Goal: Task Accomplishment & Management: Use online tool/utility

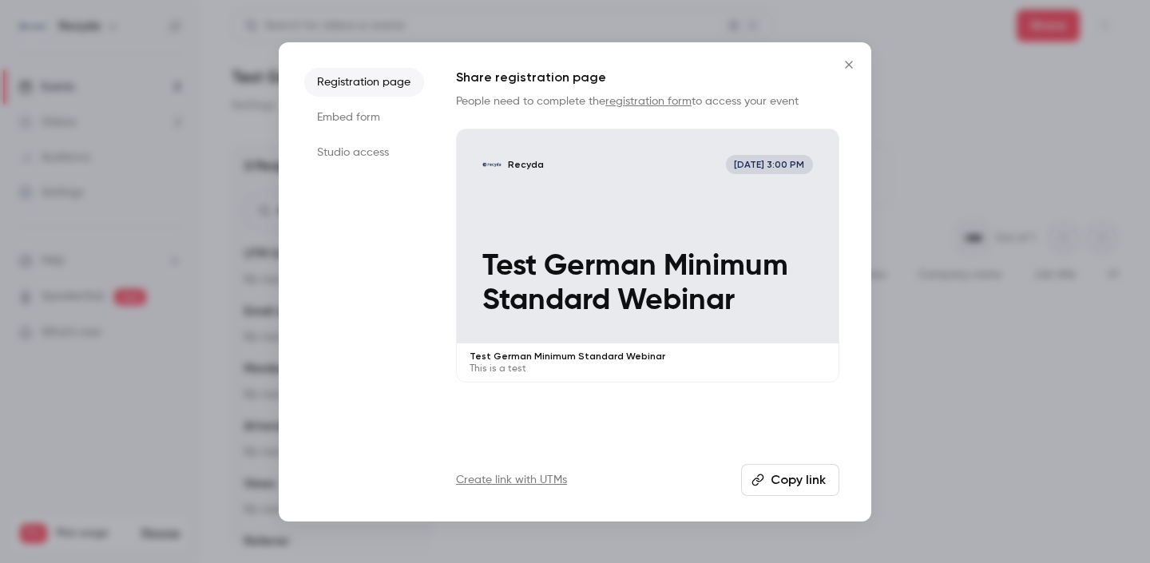
click at [847, 64] on icon "Close" at bounding box center [848, 64] width 7 height 7
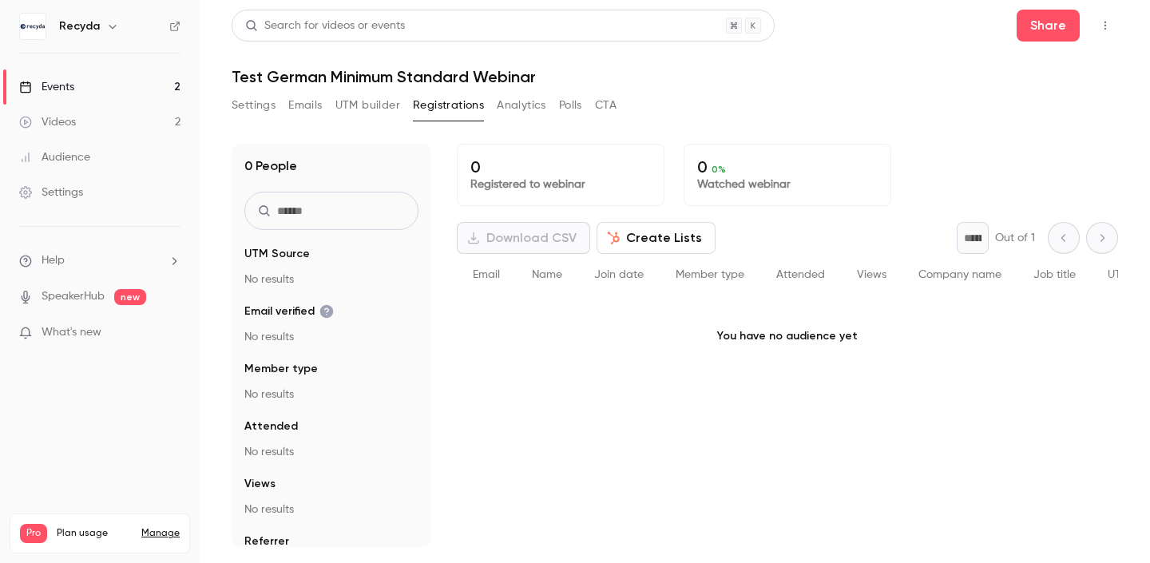
click at [103, 82] on link "Events 2" at bounding box center [100, 86] width 200 height 35
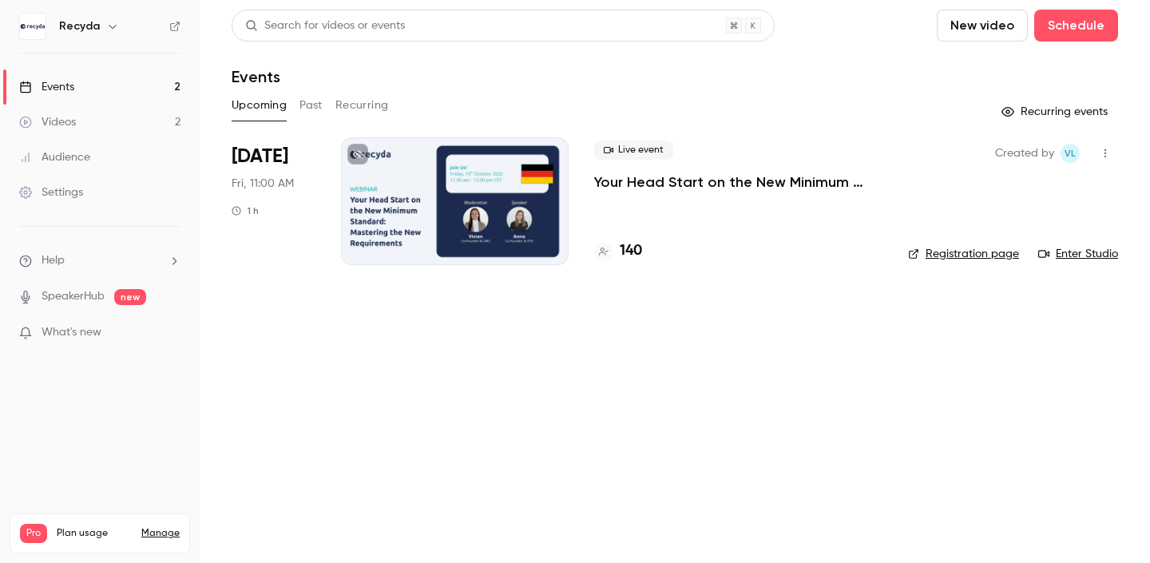
click at [618, 178] on p "Your Head Start on the New Minimum Standard: Mastering the New Requirements" at bounding box center [738, 181] width 288 height 19
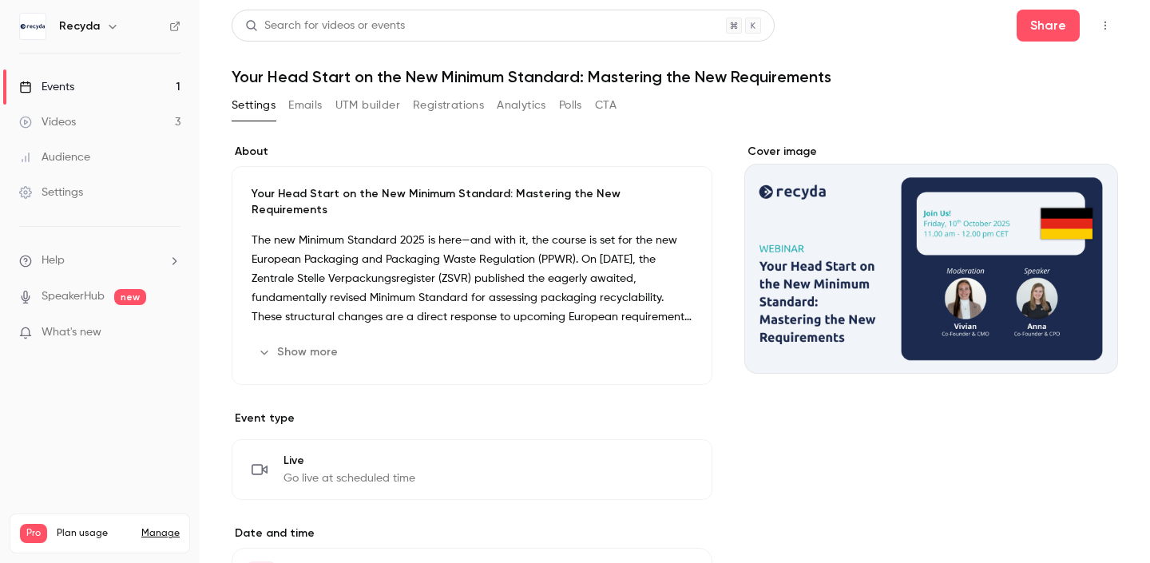
click at [1100, 29] on icon "button" at bounding box center [1105, 25] width 13 height 11
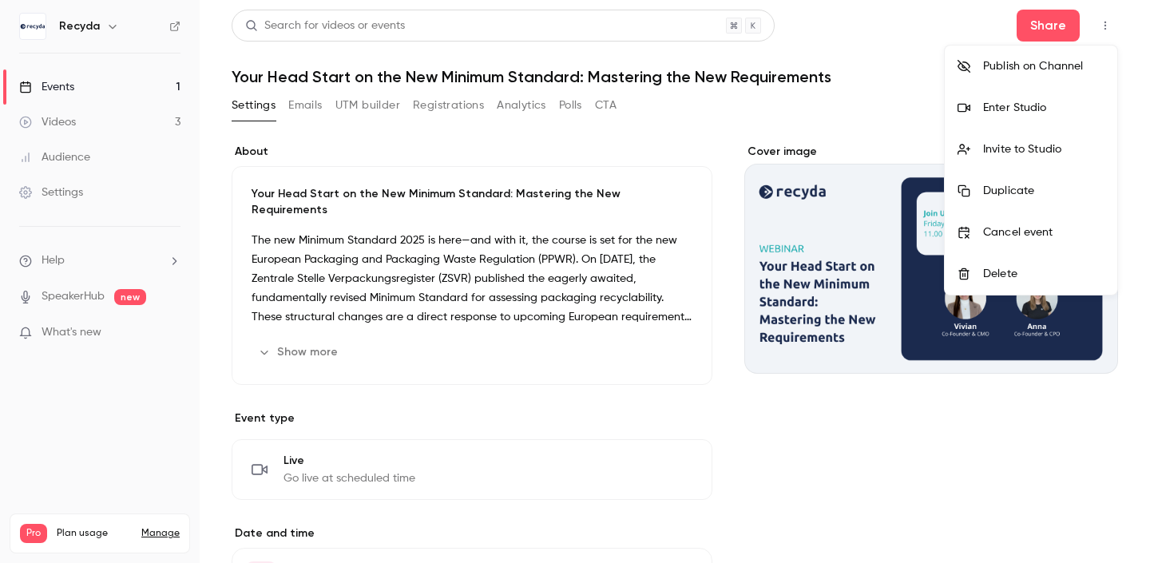
click at [1047, 140] on li "Invite to Studio" at bounding box center [1030, 150] width 172 height 42
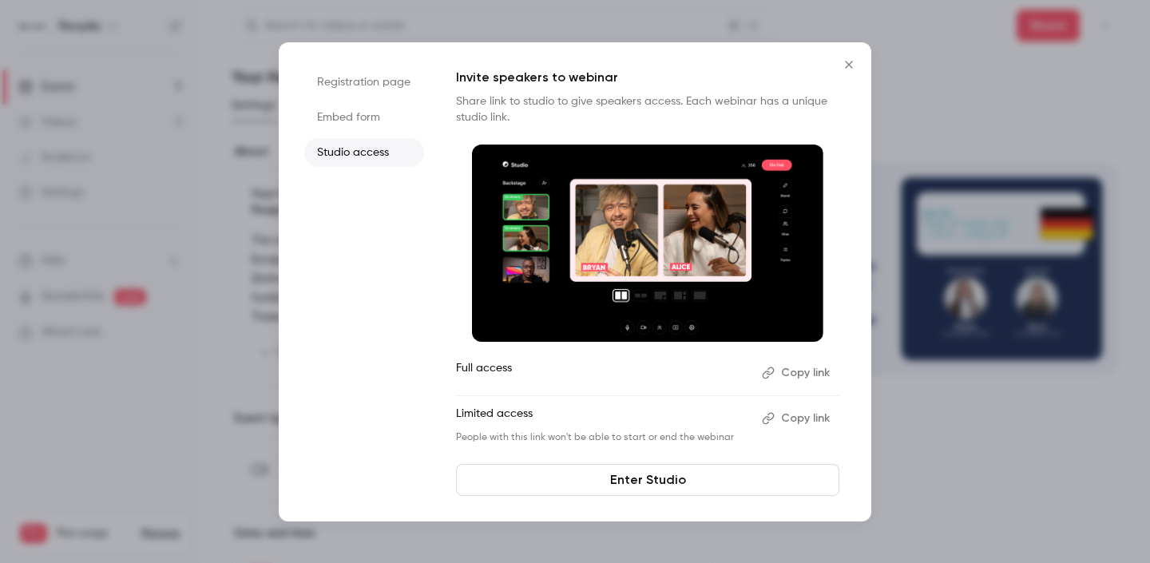
click at [810, 369] on button "Copy link" at bounding box center [797, 373] width 84 height 26
click at [843, 65] on icon "Close" at bounding box center [848, 64] width 19 height 13
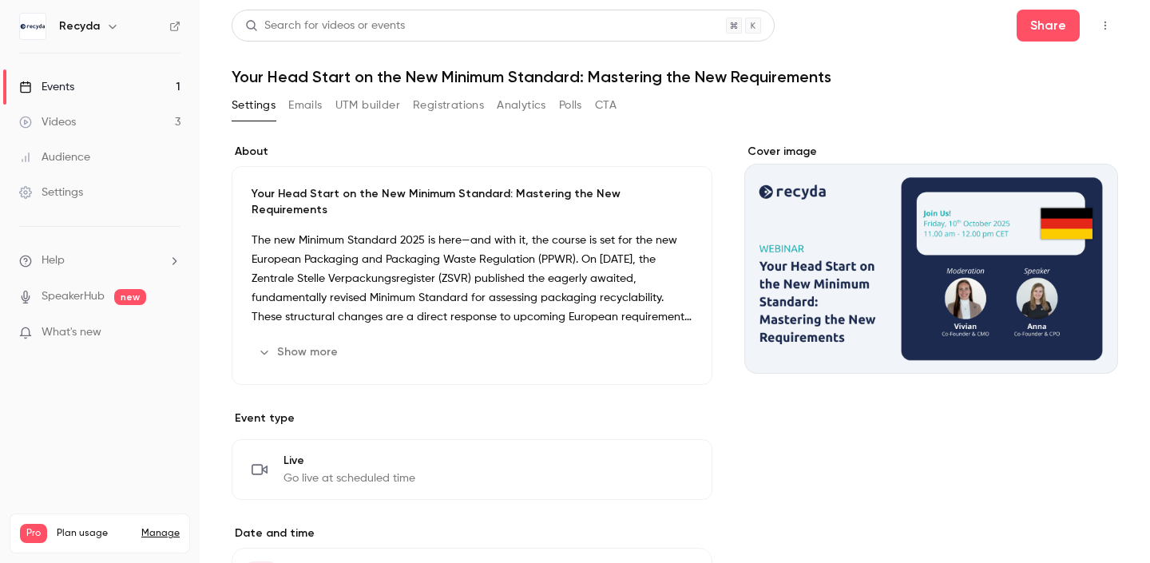
click at [1108, 22] on icon "button" at bounding box center [1105, 25] width 13 height 11
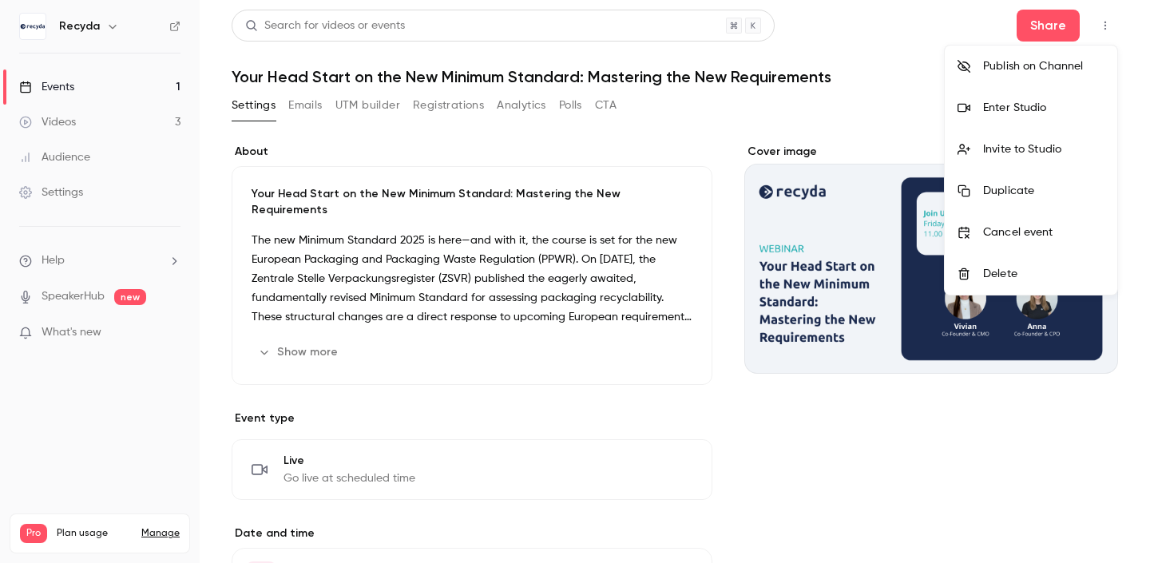
click at [1031, 113] on div "Enter Studio" at bounding box center [1043, 108] width 121 height 16
